Goal: Task Accomplishment & Management: Use online tool/utility

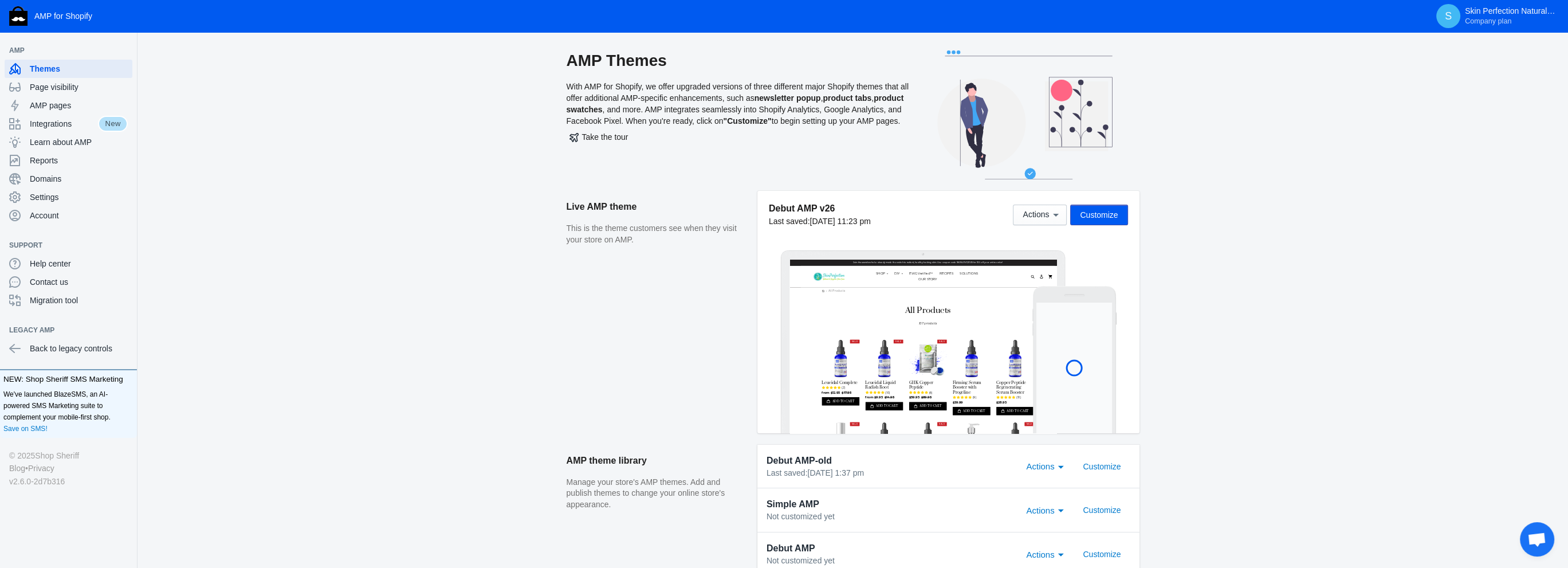
click at [1091, 215] on span "Customize" at bounding box center [1098, 214] width 38 height 9
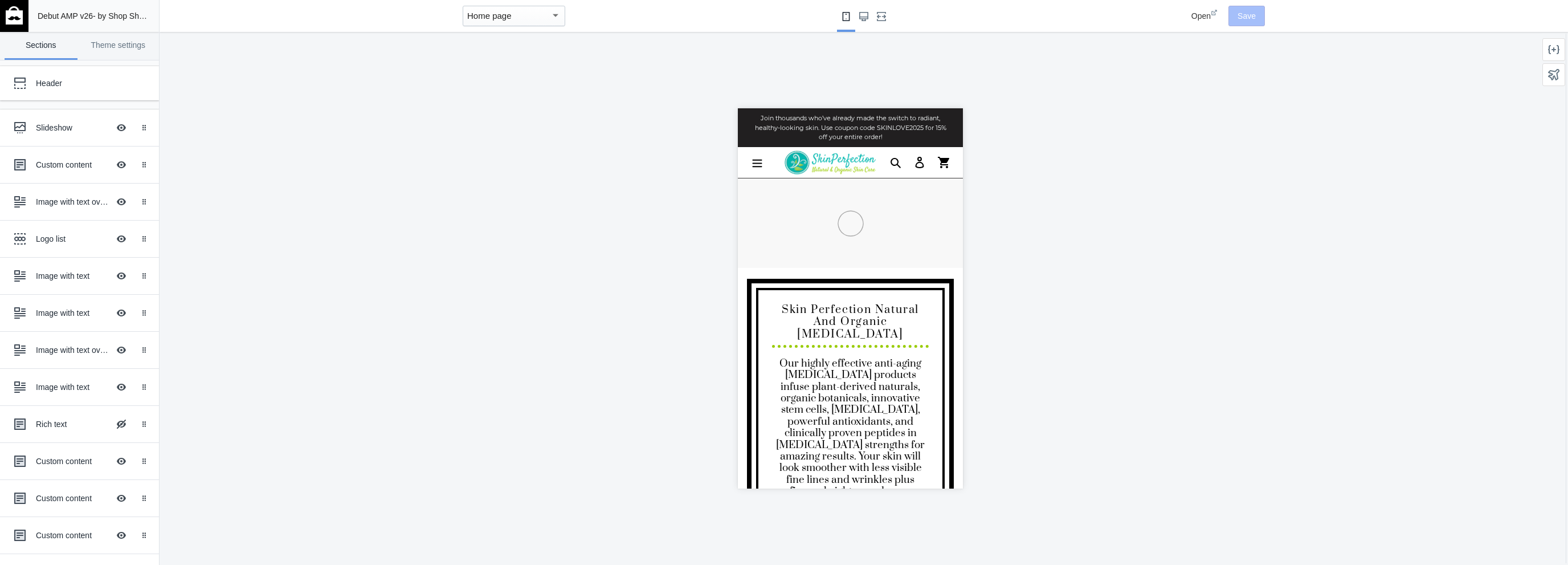
scroll to position [0, 574]
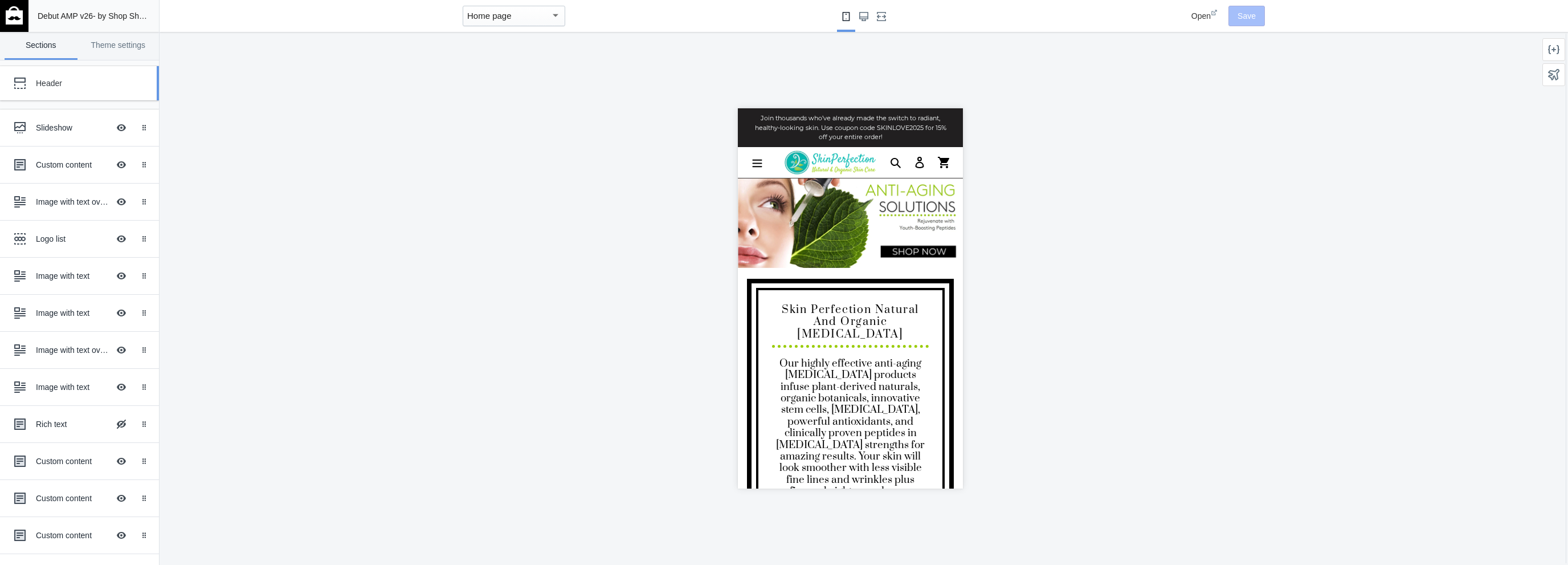
click at [54, 89] on div "Header" at bounding box center [71, 83] width 125 height 23
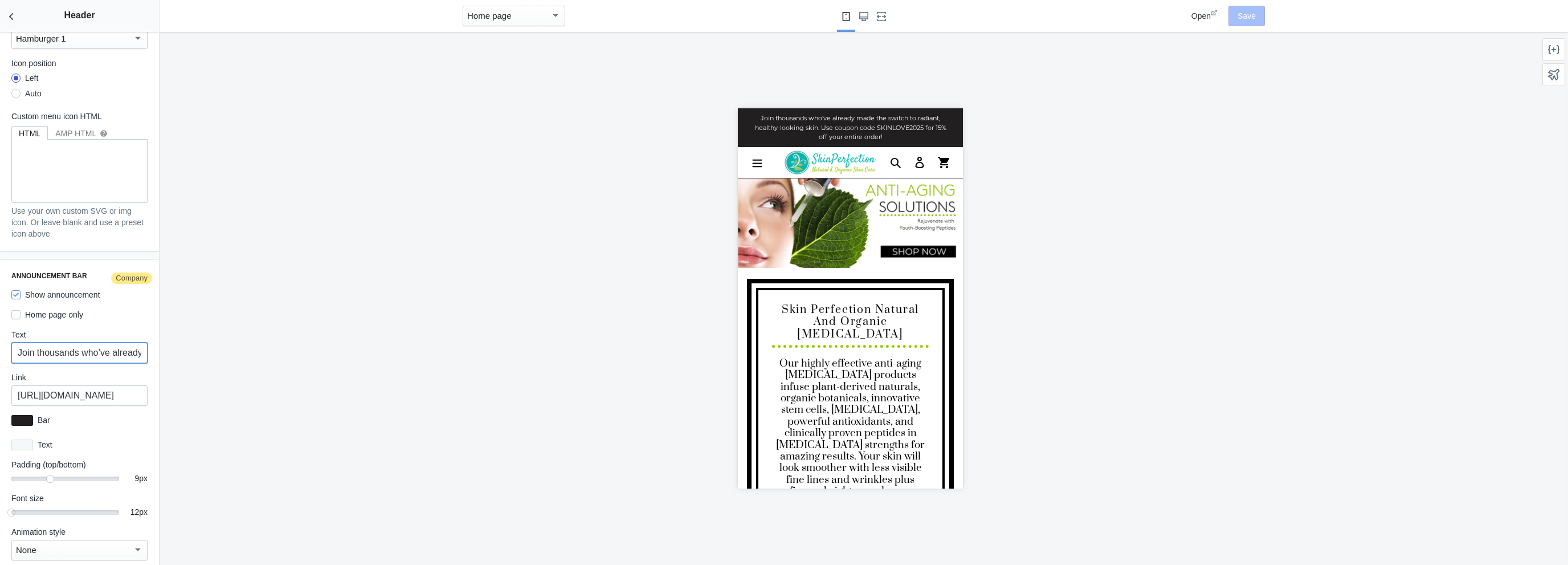
scroll to position [0, 459]
drag, startPoint x: 16, startPoint y: 341, endPoint x: 306, endPoint y: 375, distance: 292.0
click at [306, 375] on main "Debut AMP v26 - by Shop Sheriff Save Sections Theme settings Header Slideshow H…" at bounding box center [784, 282] width 1568 height 565
paste input "Save 20% EVERYTHING with code FALLFAVES. Hurry, Sale ends Sunday"
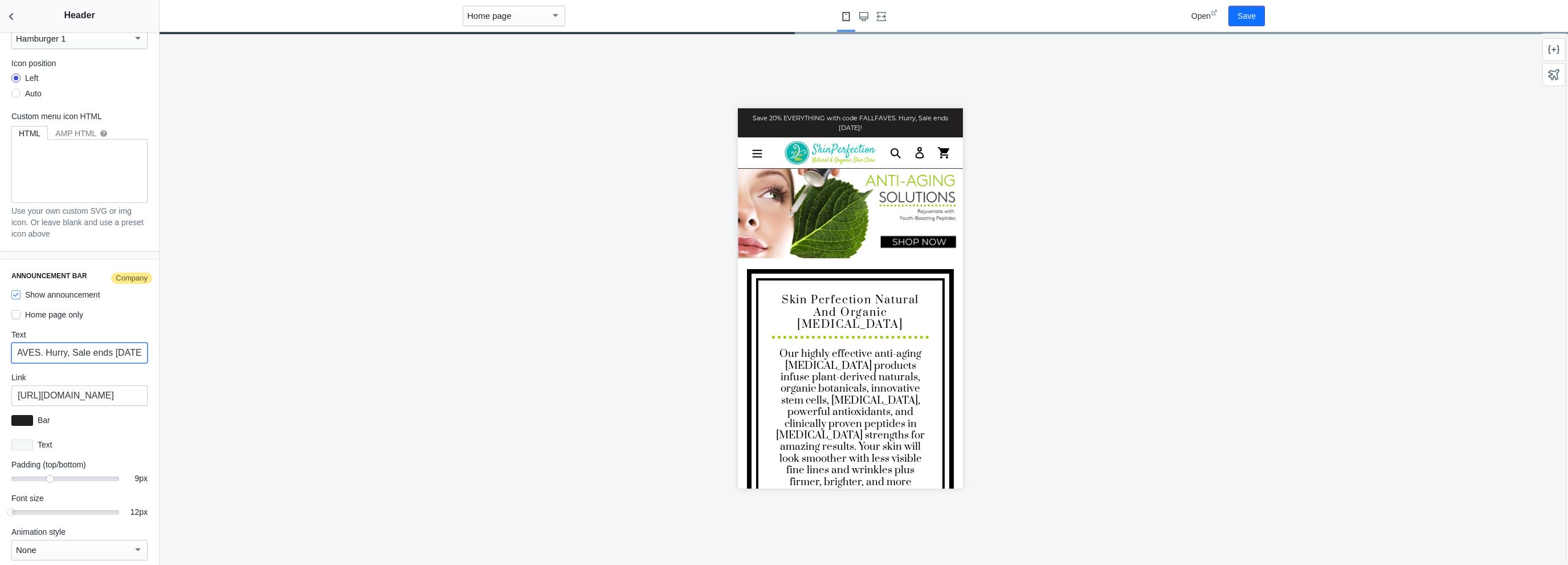
type input "Save 20% EVERYTHING with code FALLFAVES. Hurry, Sale ends Sunday!"
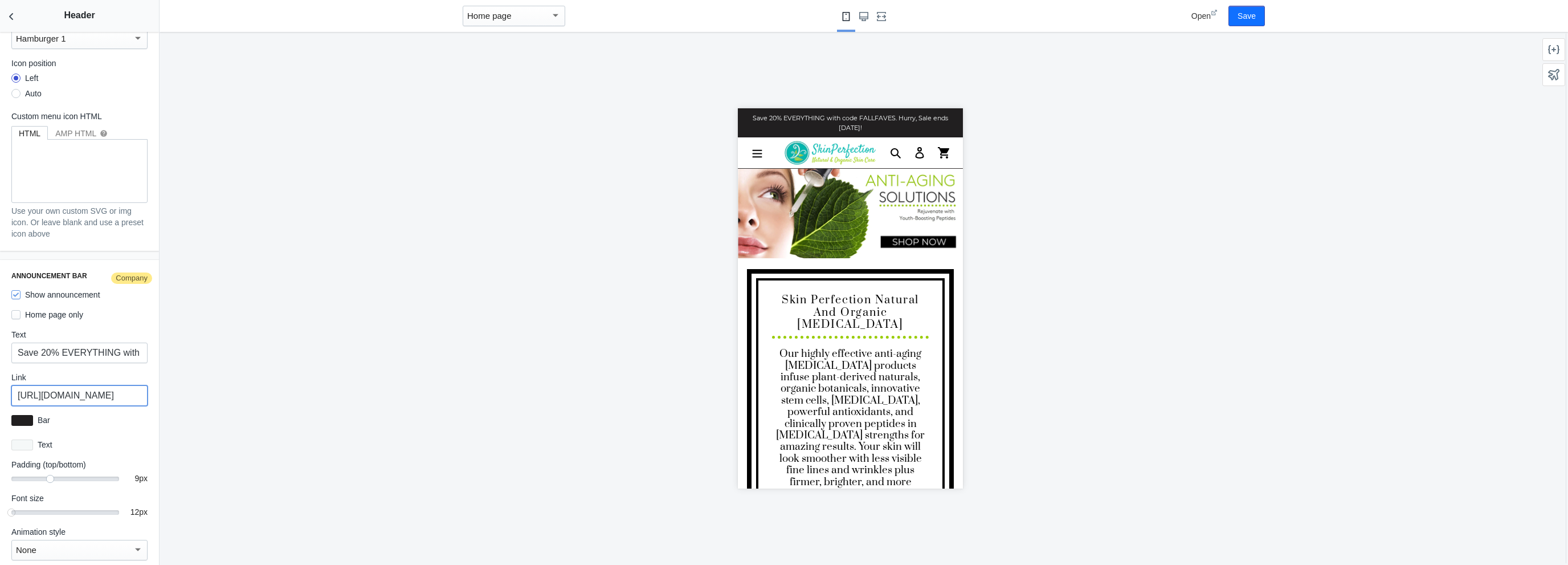
drag, startPoint x: 59, startPoint y: 379, endPoint x: 281, endPoint y: 410, distance: 224.2
click at [281, 410] on main "Debut AMP v26 - by Shop Sheriff Save Sections Theme settings Header Slideshow H…" at bounding box center [784, 282] width 1568 height 565
click at [147, 387] on div "Announcement bar Company Show announcement Home page only Text Save 20% EVERYTH…" at bounding box center [79, 416] width 159 height 312
click at [309, 406] on div at bounding box center [849, 298] width 1381 height 532
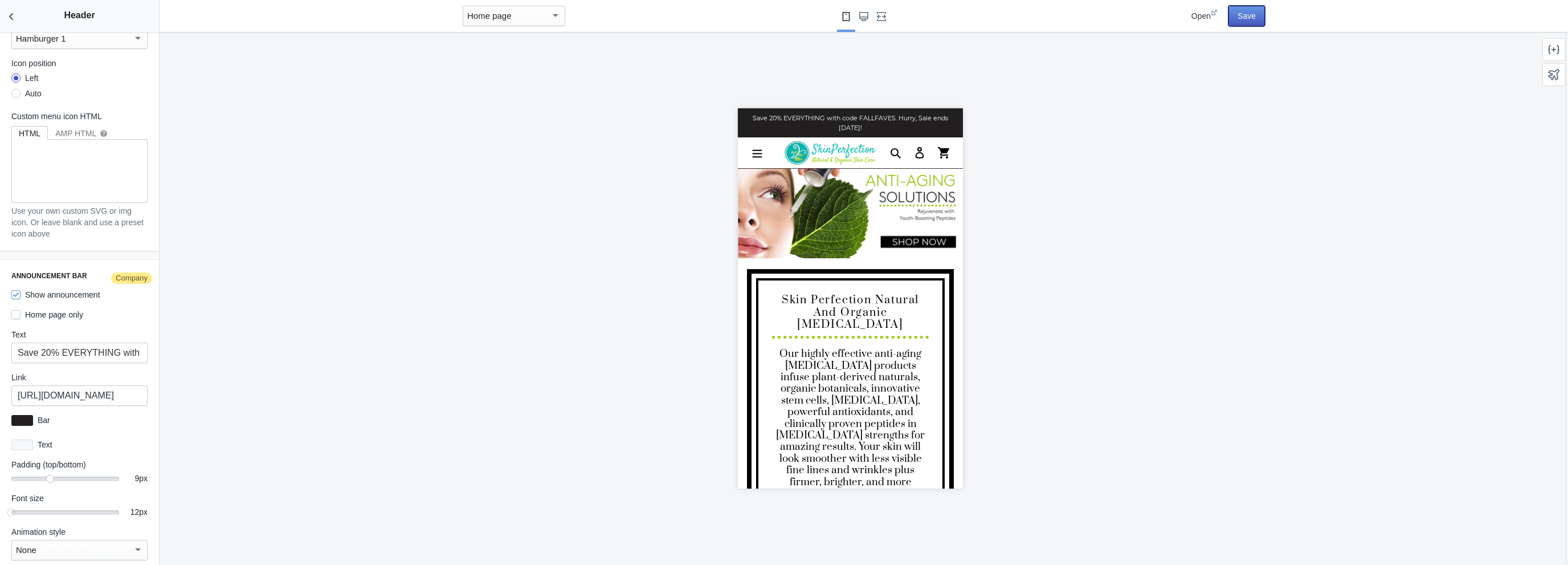
click at [1247, 13] on button "Save" at bounding box center [1247, 16] width 37 height 21
drag, startPoint x: 109, startPoint y: 338, endPoint x: 136, endPoint y: 346, distance: 28.2
click at [136, 346] on input "Save 20% EVERYTHING with code FALLFAVES. Hurry, Sale ends Sunday!" at bounding box center [79, 353] width 136 height 21
drag, startPoint x: 73, startPoint y: 340, endPoint x: 48, endPoint y: 340, distance: 25.0
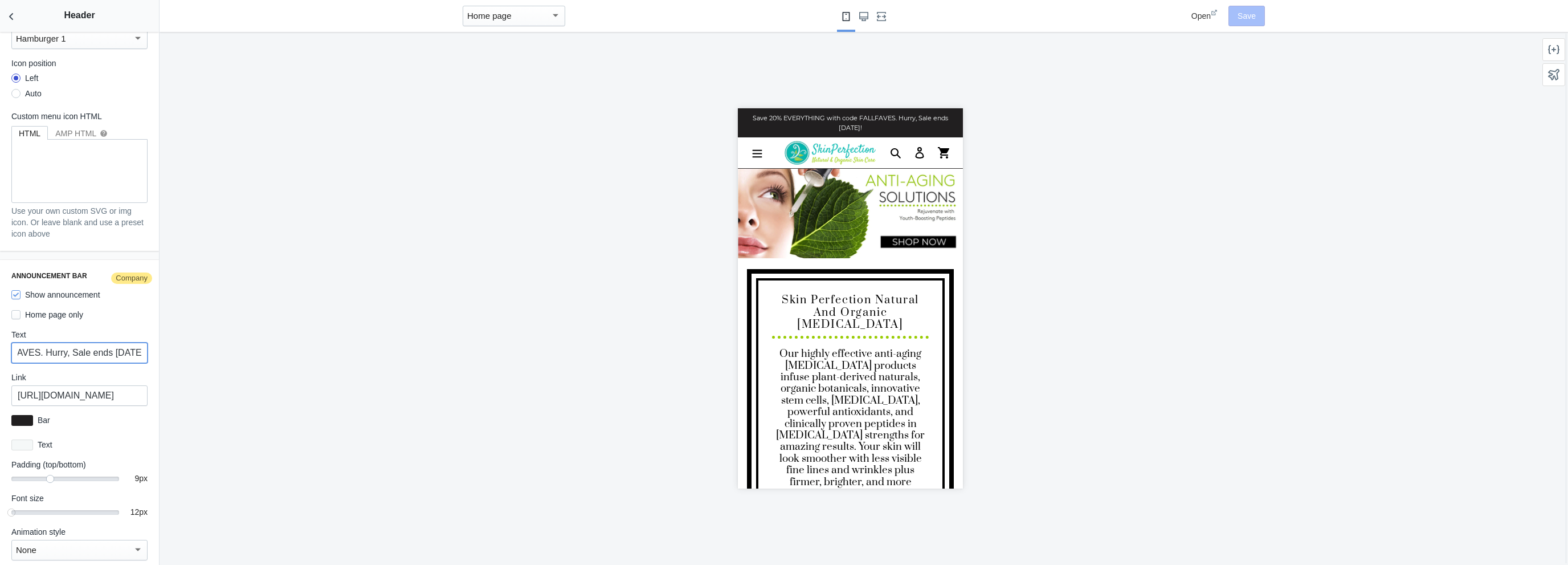
click at [73, 343] on input "Save 20% EVERYTHING with code FALLFAVES. Hurry, Sale ends Sunday!" at bounding box center [79, 353] width 136 height 21
click at [34, 343] on input "Save 20% EVERYTHING with code FALLFAVES. Hurry, Sale ends Sunday!" at bounding box center [79, 353] width 136 height 21
click at [419, 369] on div at bounding box center [849, 298] width 1381 height 532
click at [10, 15] on use "Back to sections" at bounding box center [11, 17] width 4 height 7
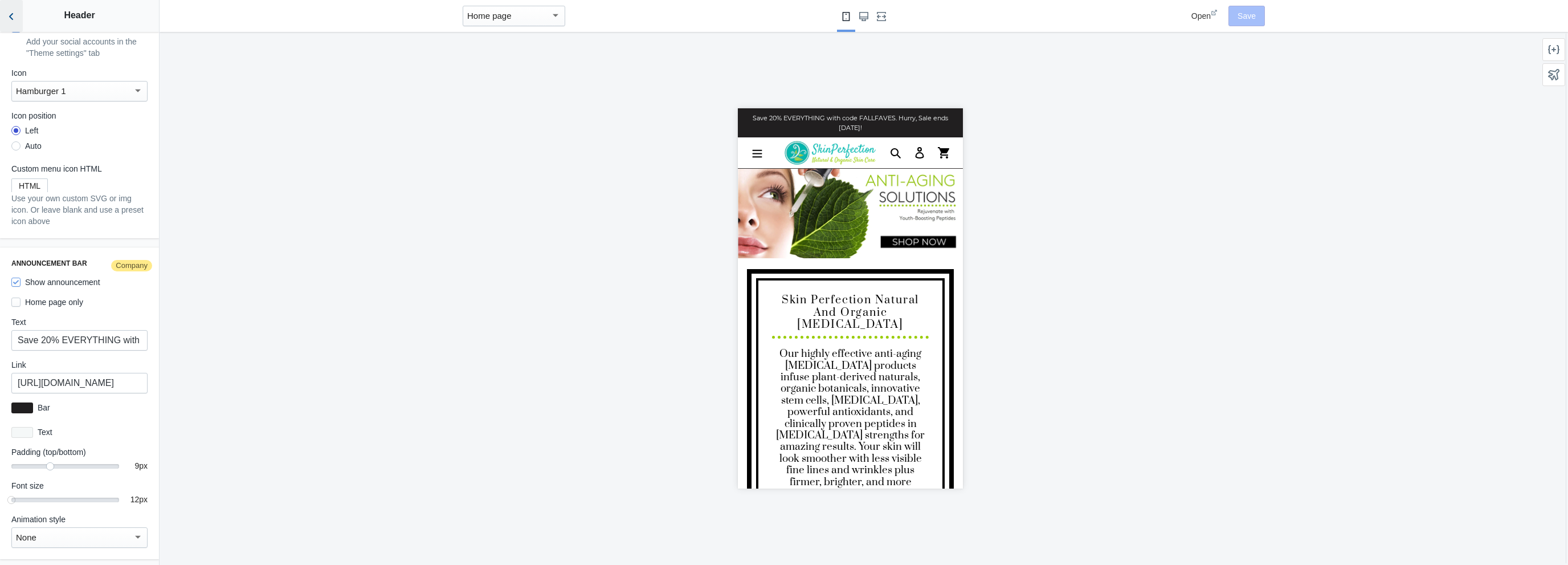
scroll to position [1325, 0]
